Goal: Find specific page/section: Find specific page/section

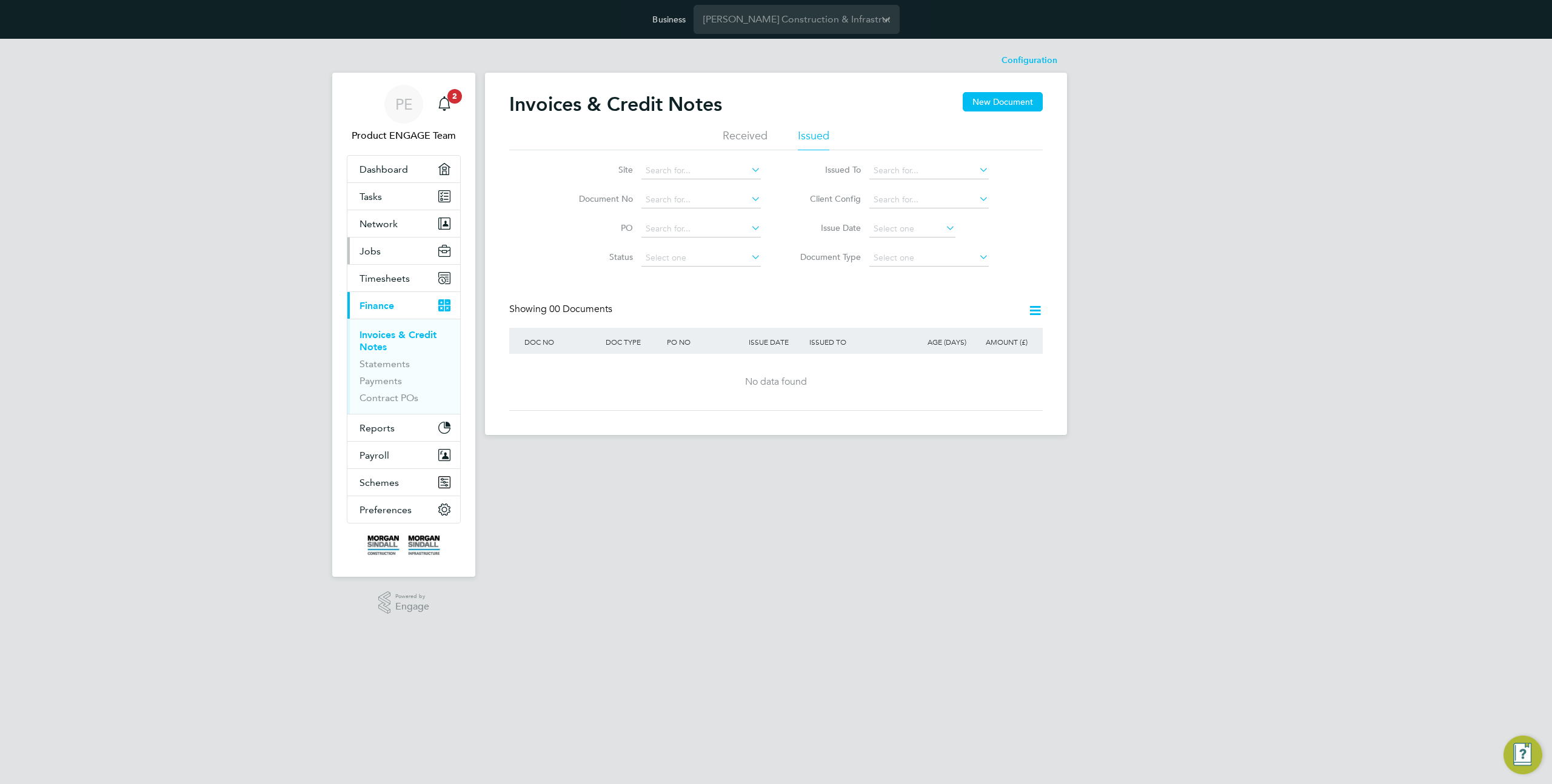
click at [395, 259] on button "Jobs" at bounding box center [404, 250] width 113 height 26
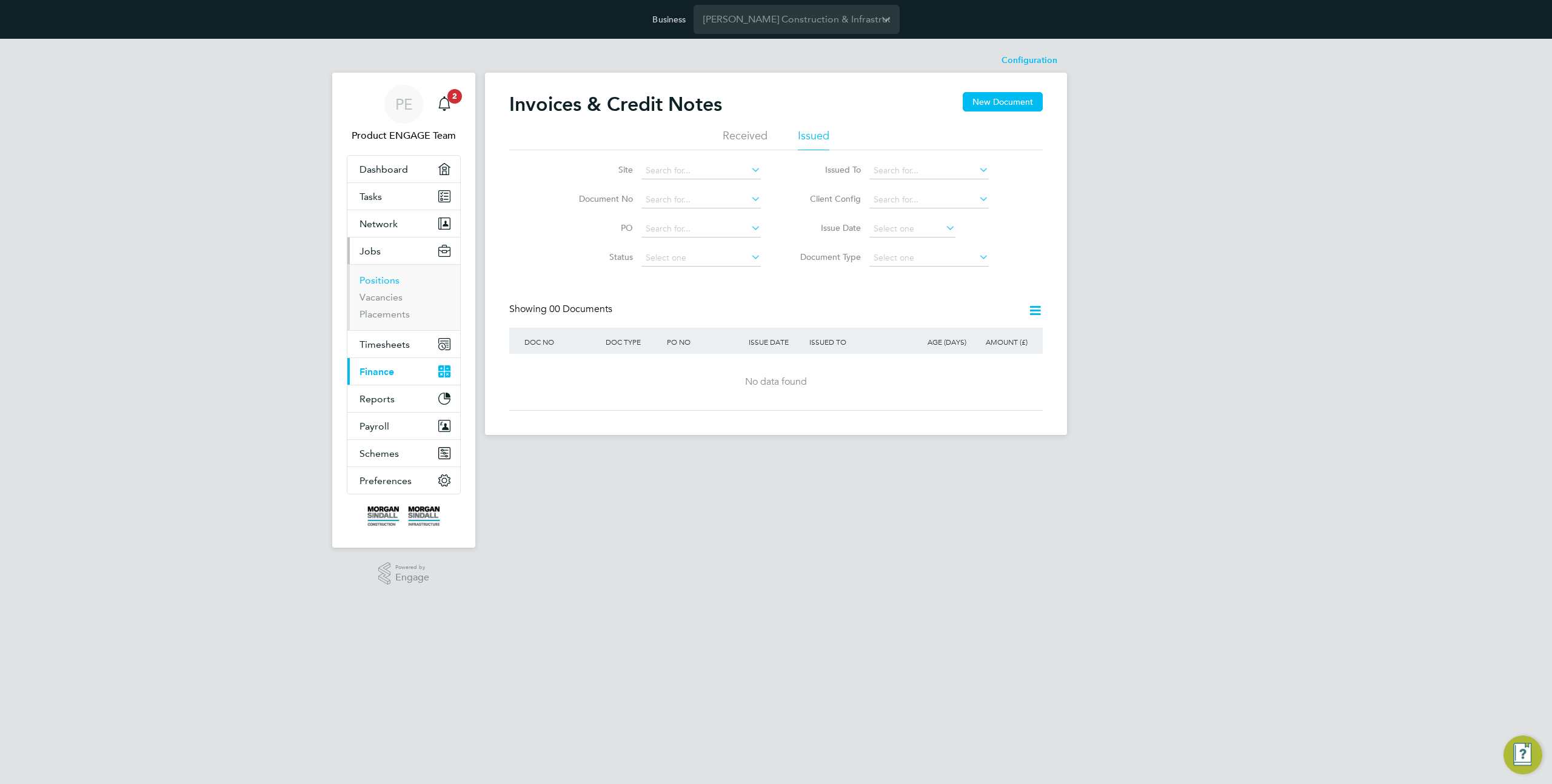
click at [385, 277] on link "Positions" at bounding box center [379, 280] width 40 height 11
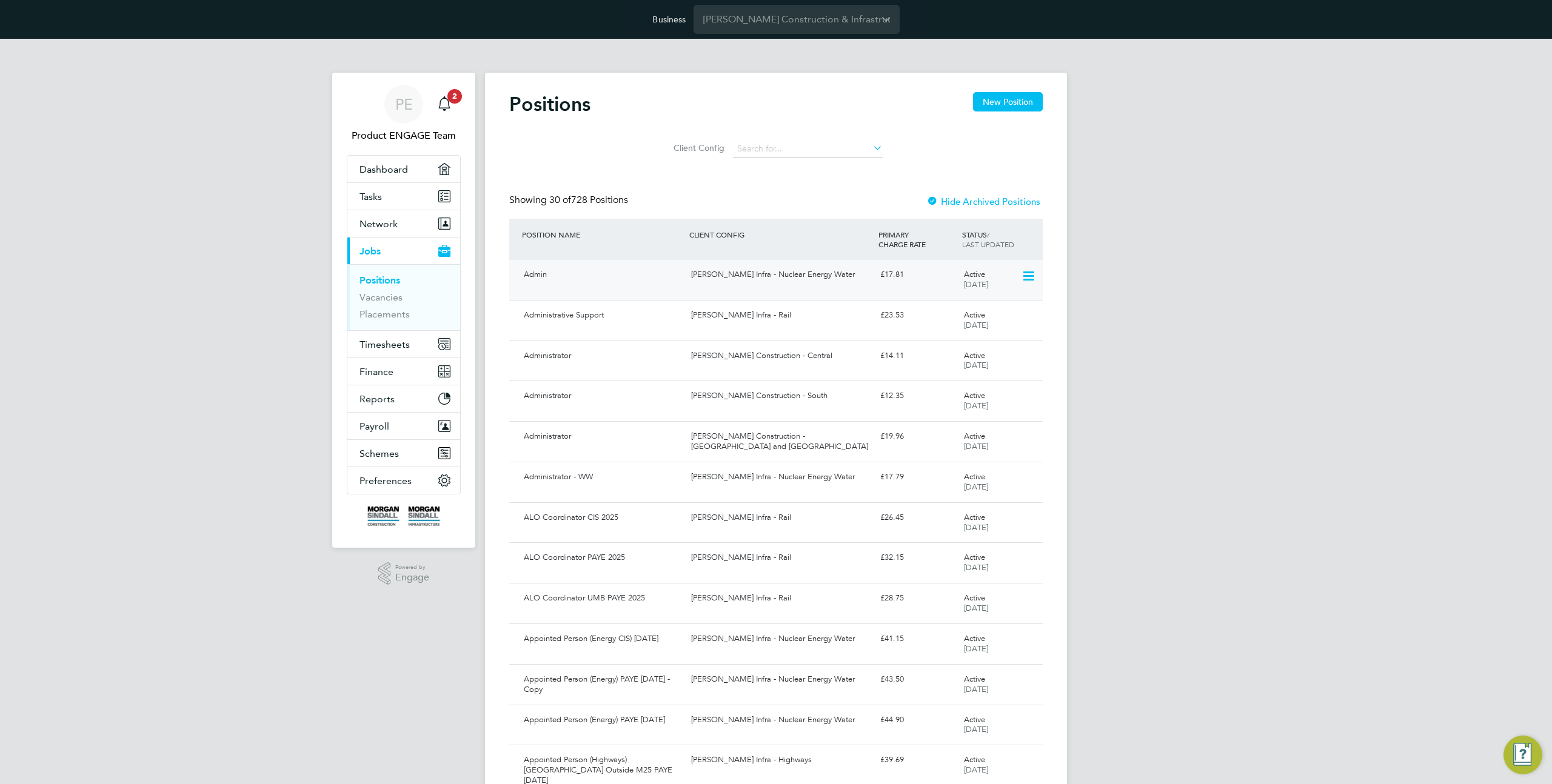
click at [810, 283] on div "[PERSON_NAME] Infra - Nuclear Energy Water" at bounding box center [781, 274] width 189 height 20
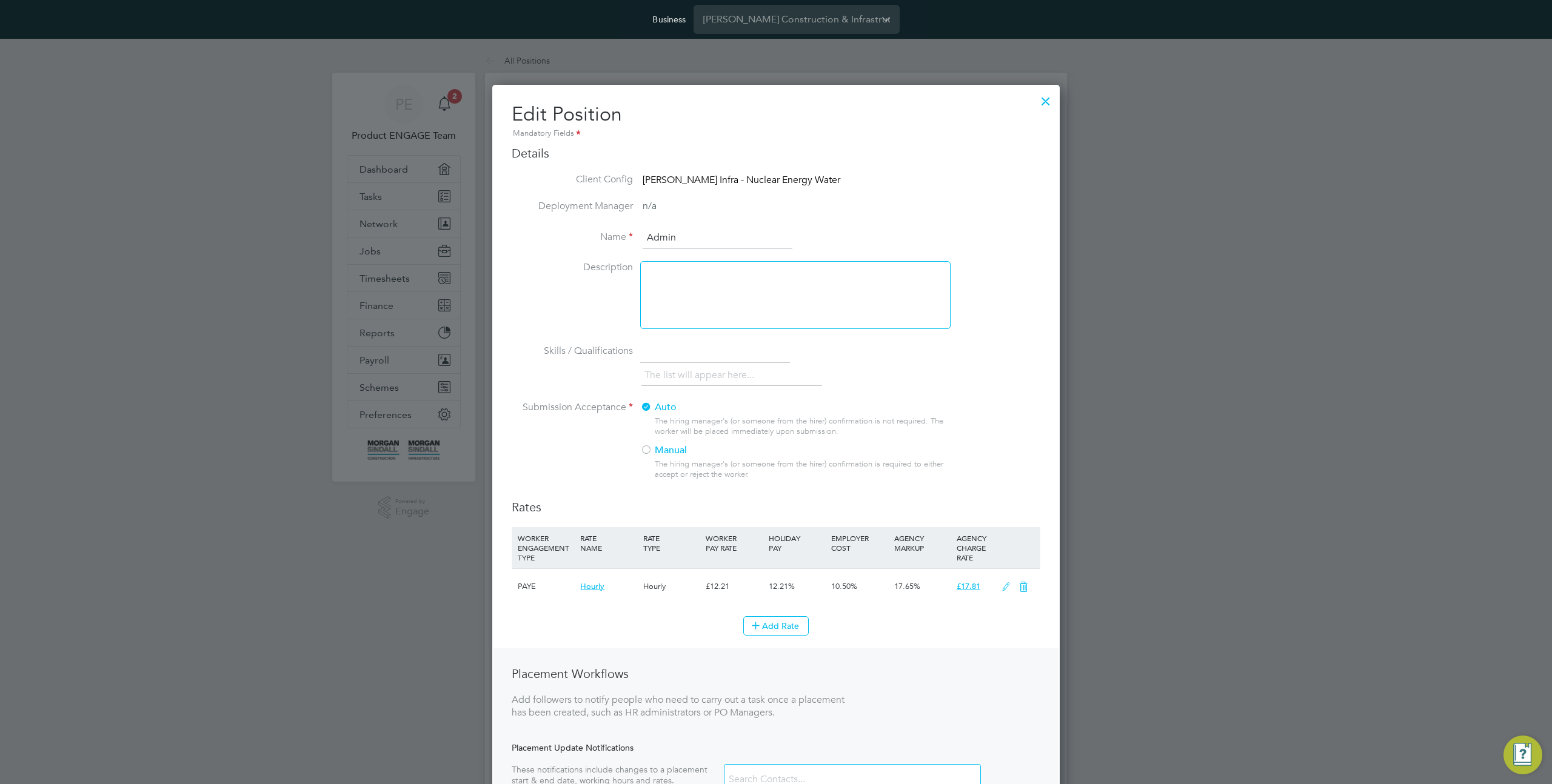
click at [1136, 346] on div at bounding box center [776, 392] width 1552 height 784
click at [1044, 97] on div at bounding box center [1045, 98] width 22 height 22
